Goal: Task Accomplishment & Management: Manage account settings

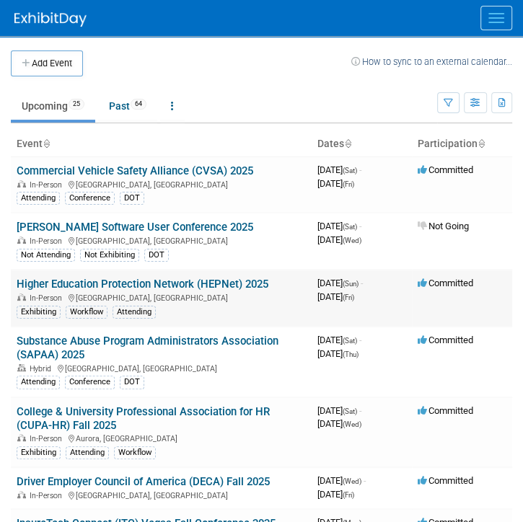
click at [217, 278] on link "Higher Education Protection Network (HEPNet) 2025" at bounding box center [143, 284] width 252 height 13
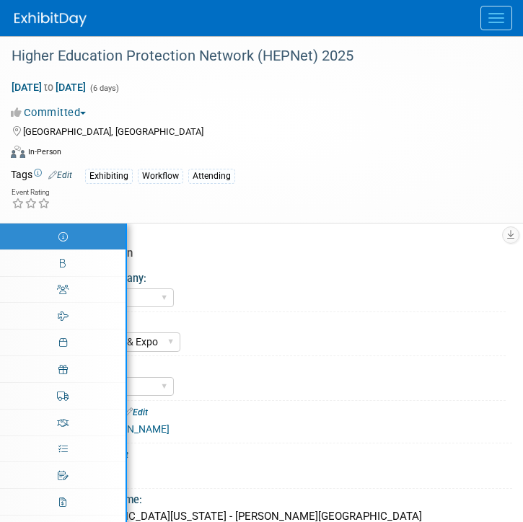
select select "aINSIGHT"
select select "Conference & Expo"
select select "Workflow"
select select "Full Access"
select select "No"
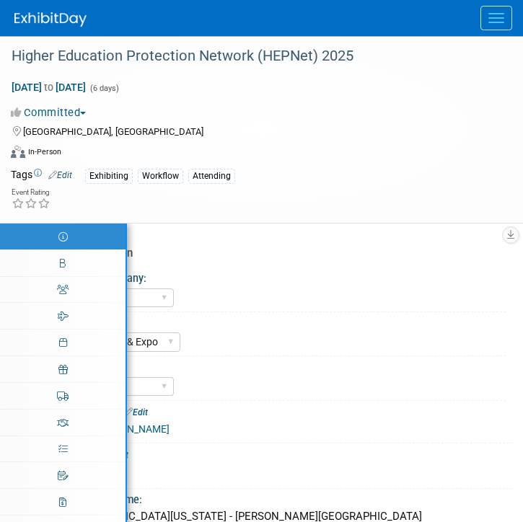
select select "No"
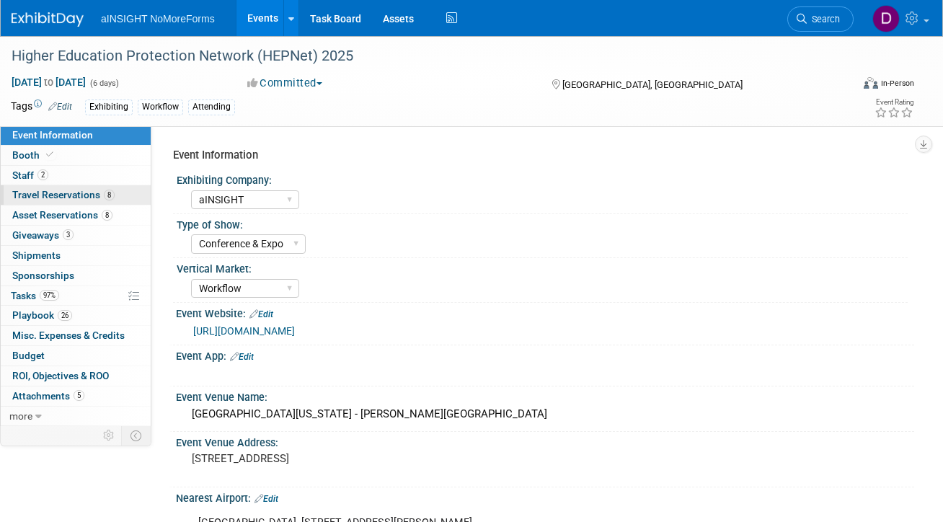
click at [68, 197] on span "Travel Reservations 8" at bounding box center [63, 195] width 102 height 12
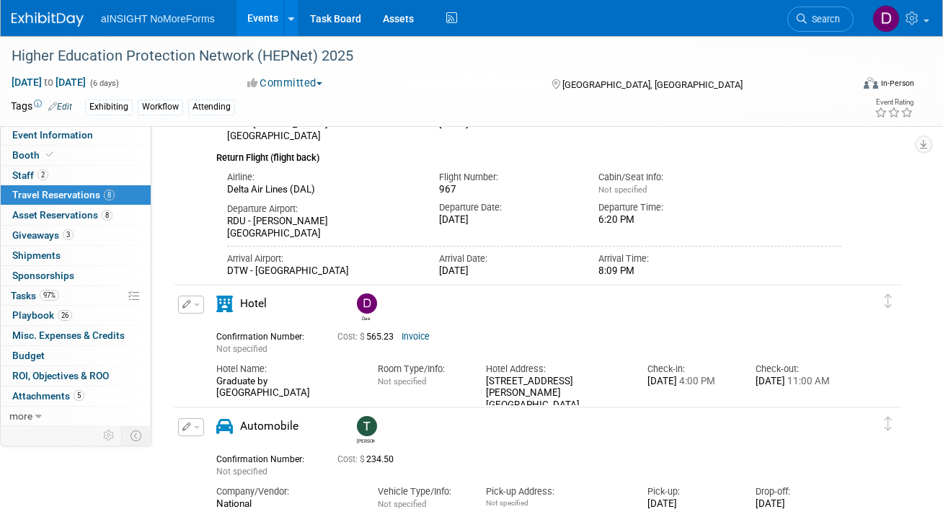
scroll to position [433, 0]
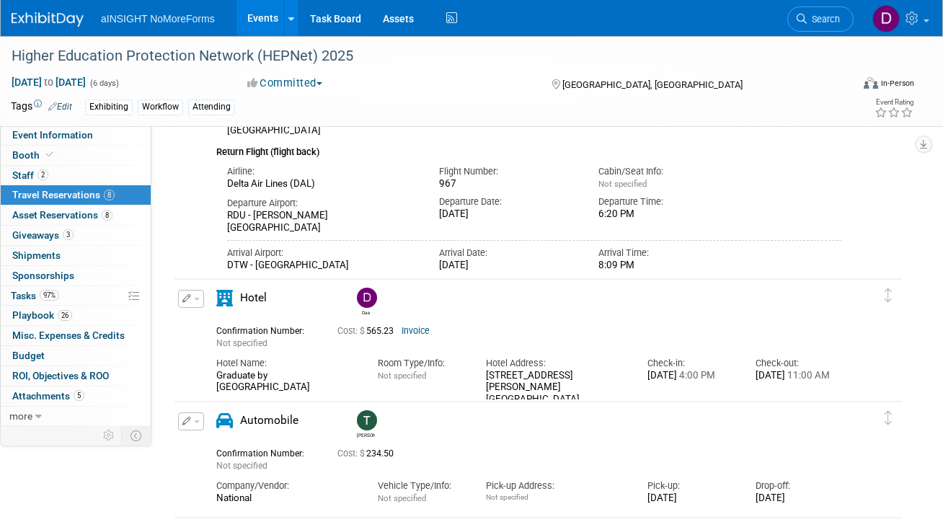
drag, startPoint x: 347, startPoint y: 371, endPoint x: 216, endPoint y: 388, distance: 132.4
click at [216, 388] on div "Hotel Name: Graduate by [GEOGRAPHIC_DATA] Room Type/Info: Not specified Hotel A…" at bounding box center [528, 378] width 647 height 56
copy div "Graduate by [GEOGRAPHIC_DATA]"
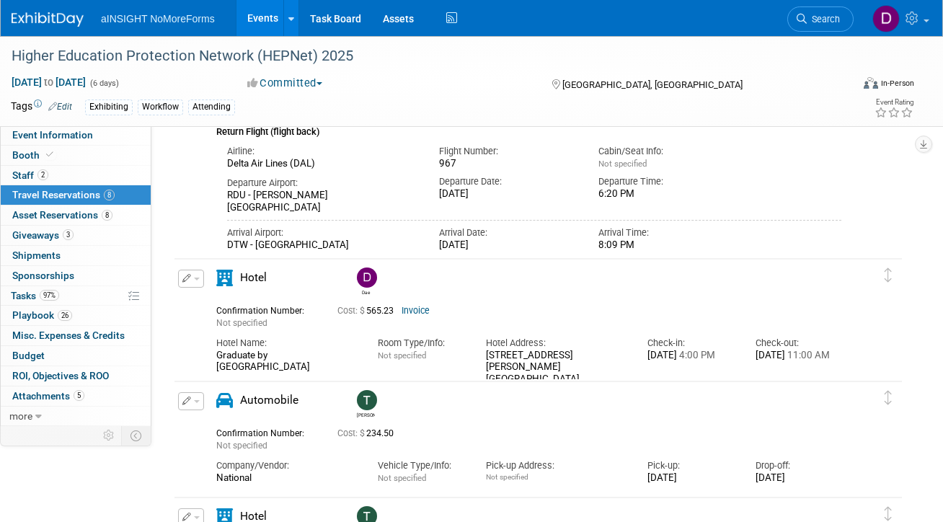
scroll to position [453, 0]
click at [469, 379] on div "Delete Reservation [PERSON_NAME] Not specified Cost: $ 234.50 Company/Vendor:" at bounding box center [538, 437] width 730 height 116
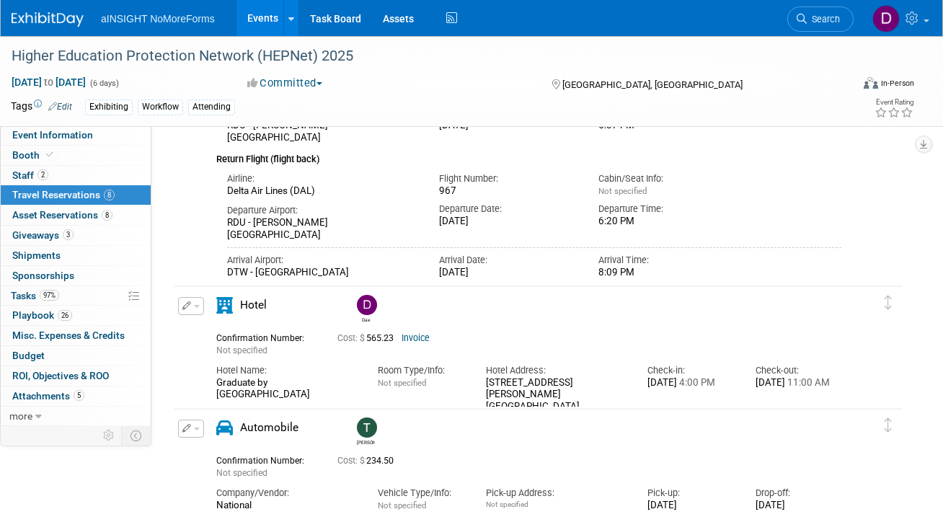
scroll to position [424, 0]
click at [90, 212] on span "Asset Reservations 8" at bounding box center [62, 215] width 100 height 12
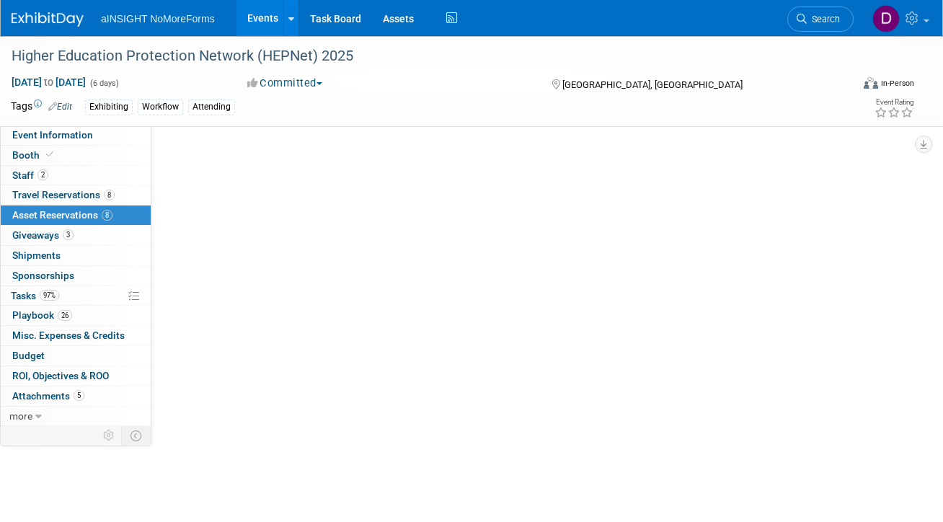
scroll to position [0, 0]
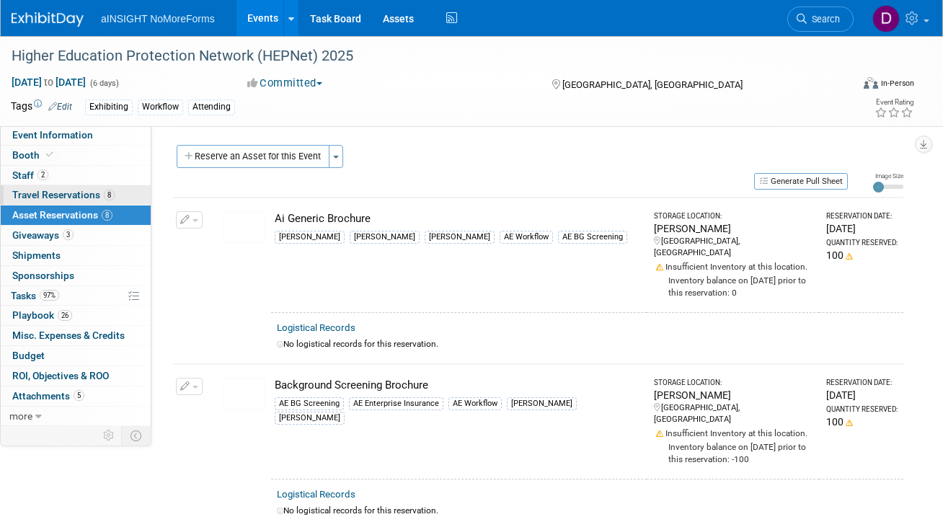
click at [76, 197] on span "Travel Reservations 8" at bounding box center [63, 195] width 102 height 12
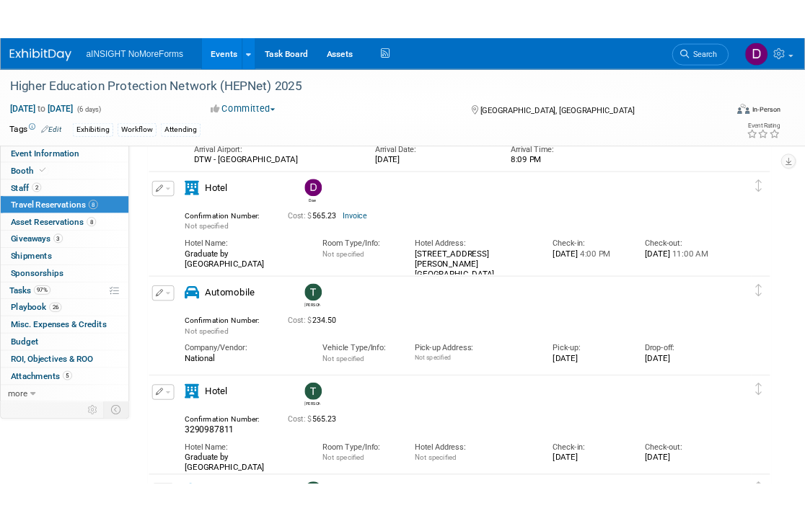
scroll to position [554, 0]
